Goal: Task Accomplishment & Management: Use online tool/utility

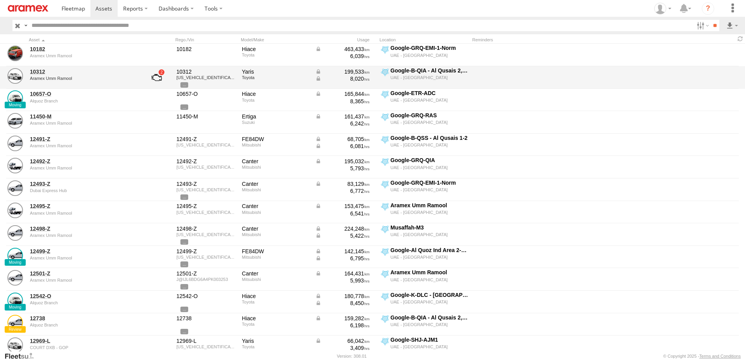
click at [523, 83] on div at bounding box center [460, 84] width 569 height 5
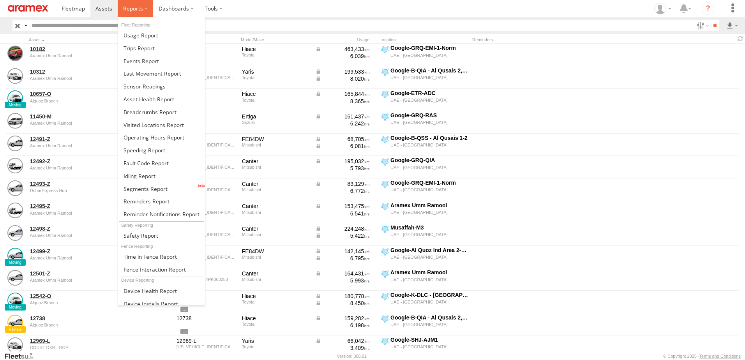
click at [133, 13] on label at bounding box center [135, 8] width 35 height 17
click at [152, 46] on span at bounding box center [138, 47] width 31 height 7
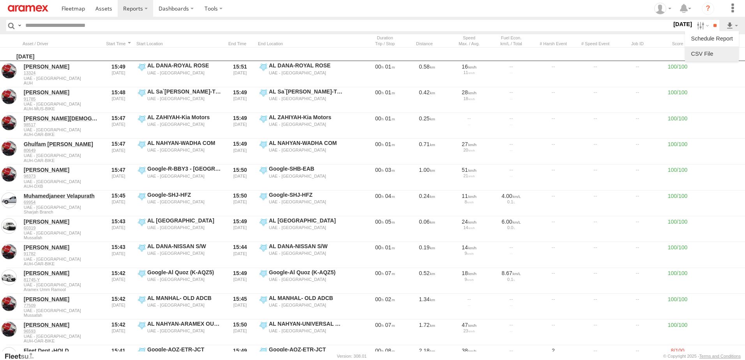
click at [726, 46] on li at bounding box center [712, 53] width 54 height 15
click at [709, 54] on link at bounding box center [712, 54] width 48 height 12
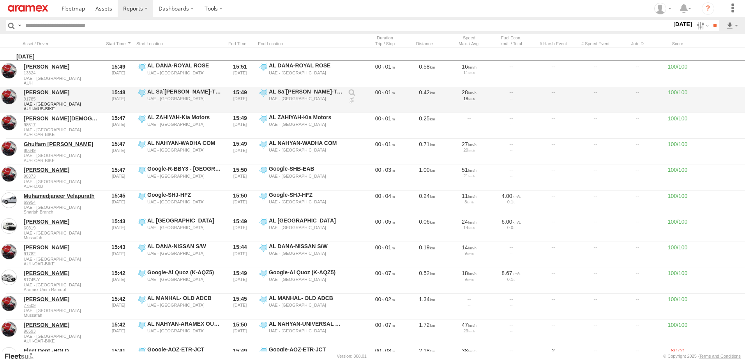
drag, startPoint x: 129, startPoint y: 102, endPoint x: 141, endPoint y: 98, distance: 12.2
click at [129, 102] on div "15:48 [DATE]" at bounding box center [119, 100] width 30 height 24
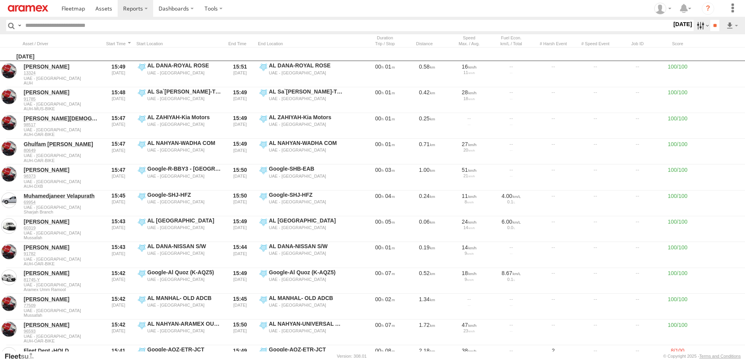
click at [696, 26] on label at bounding box center [701, 25] width 17 height 11
click at [0, 0] on label at bounding box center [0, 0] width 0 height 0
click at [0, 0] on span "AUH" at bounding box center [0, 0] width 0 height 0
click at [711, 24] on input "**" at bounding box center [714, 25] width 9 height 11
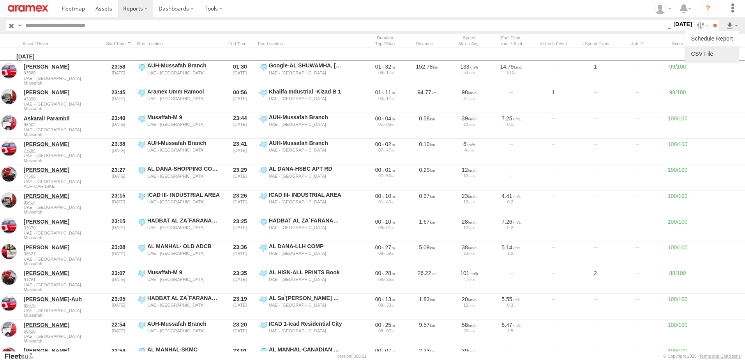
click at [723, 53] on link at bounding box center [712, 54] width 48 height 12
